Goal: Transaction & Acquisition: Purchase product/service

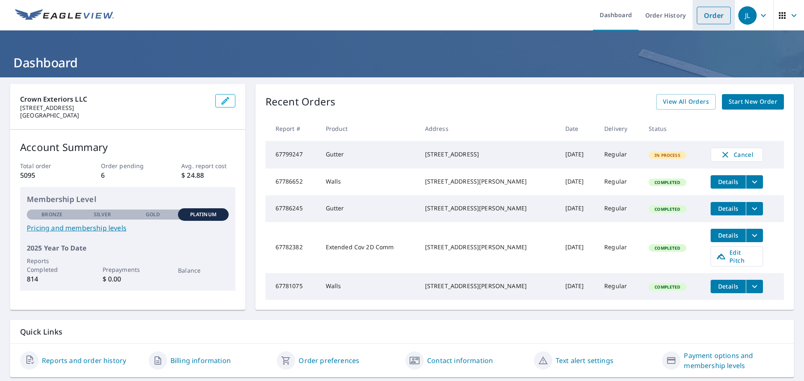
click at [712, 16] on link "Order" at bounding box center [713, 16] width 34 height 18
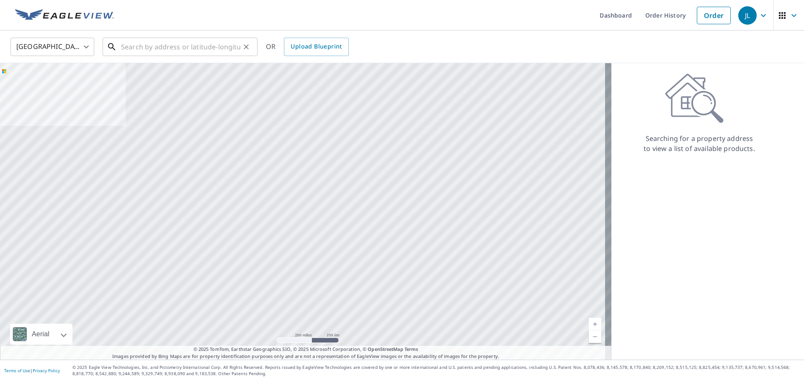
click at [148, 50] on input "text" at bounding box center [180, 46] width 119 height 23
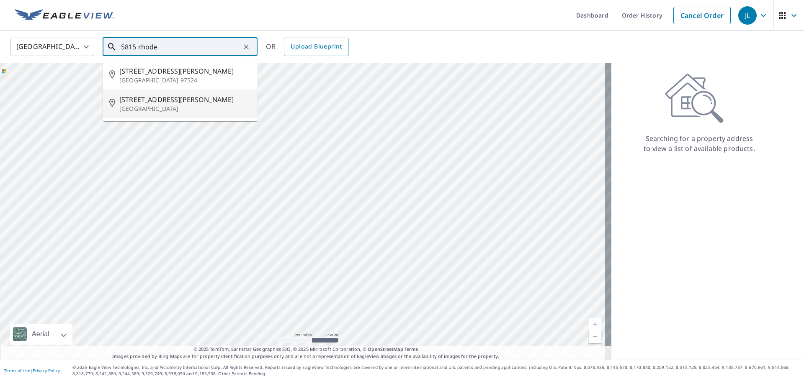
click at [190, 99] on span "[STREET_ADDRESS][PERSON_NAME]" at bounding box center [184, 100] width 131 height 10
type input "[STREET_ADDRESS][PERSON_NAME]"
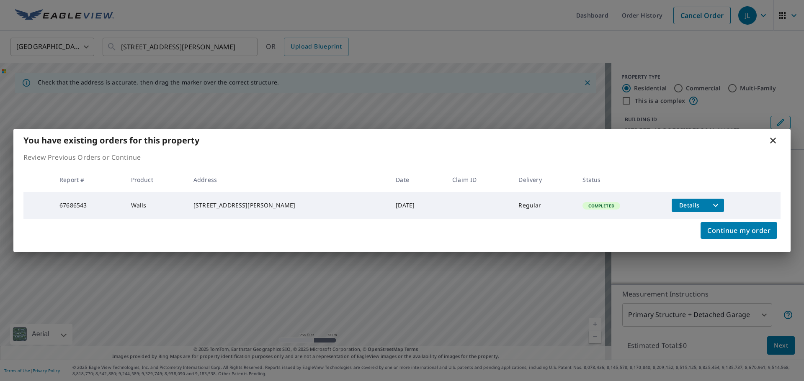
click at [771, 140] on icon at bounding box center [773, 141] width 6 height 6
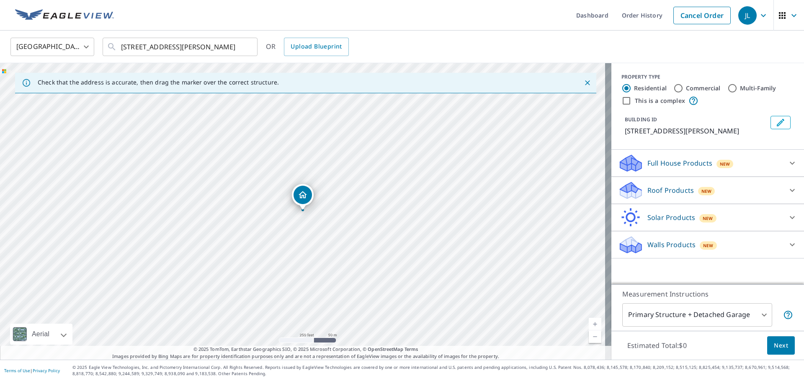
click at [732, 186] on div "Roof Products New" at bounding box center [700, 191] width 164 height 20
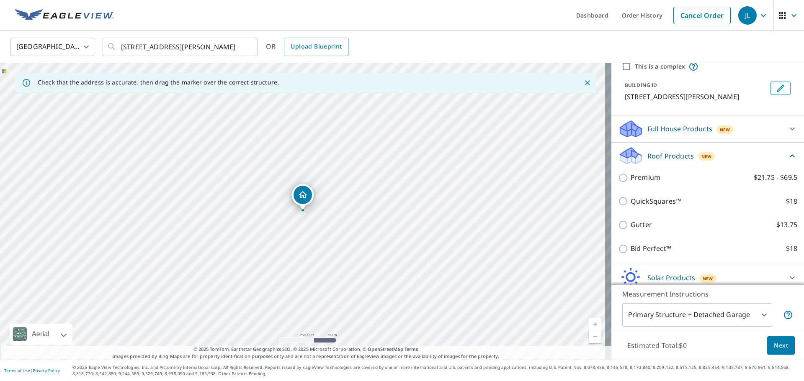
scroll to position [69, 0]
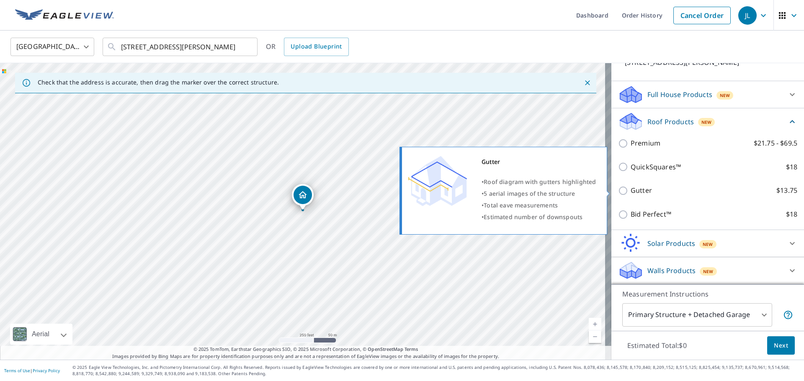
click at [631, 189] on p "Gutter" at bounding box center [640, 190] width 21 height 10
click at [630, 189] on input "Gutter $13.75" at bounding box center [624, 191] width 13 height 10
checkbox input "true"
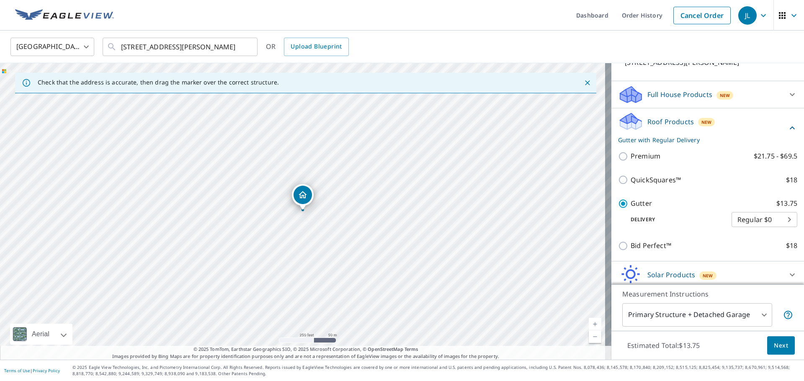
click at [774, 344] on span "Next" at bounding box center [781, 346] width 14 height 10
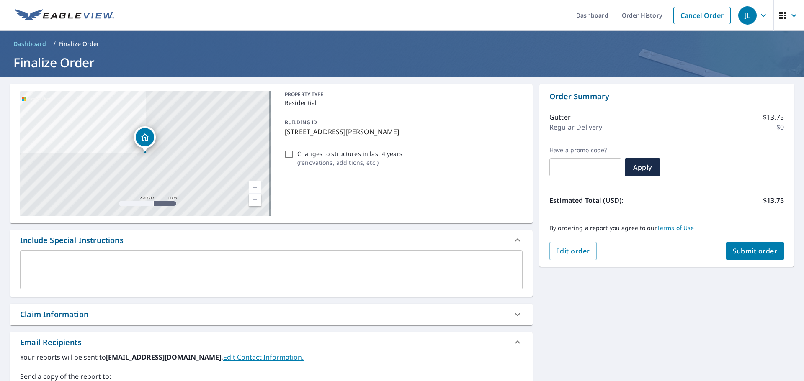
scroll to position [84, 0]
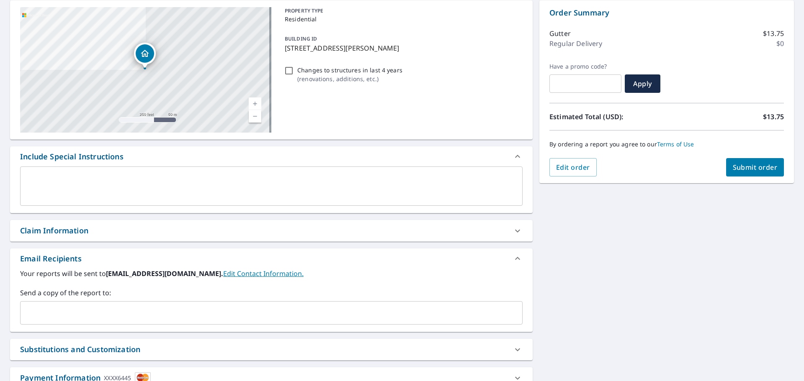
drag, startPoint x: 269, startPoint y: 300, endPoint x: 264, endPoint y: 306, distance: 7.7
click at [269, 301] on div "Send a copy of the report to: ​" at bounding box center [271, 306] width 502 height 37
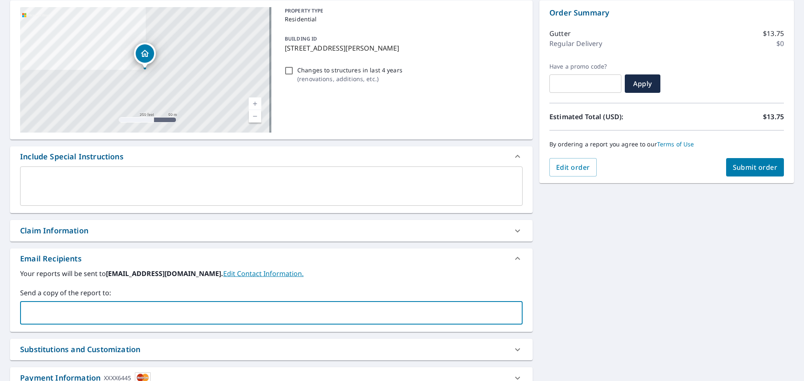
click at [264, 307] on input "text" at bounding box center [265, 313] width 482 height 16
type input "[EMAIL_ADDRESS][DOMAIN_NAME]"
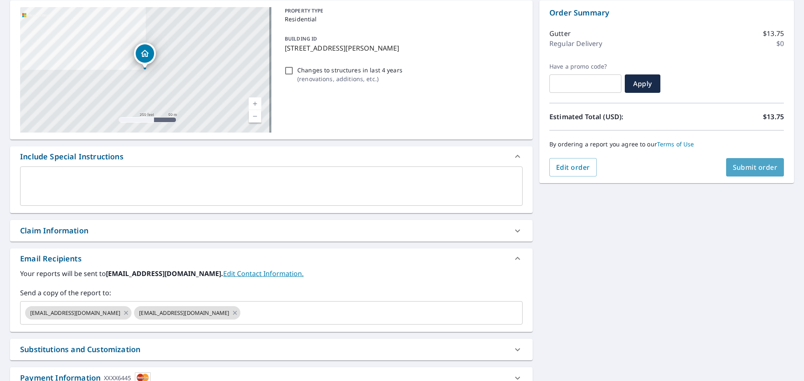
click at [737, 170] on span "Submit order" at bounding box center [754, 167] width 45 height 9
